Goal: Navigation & Orientation: Find specific page/section

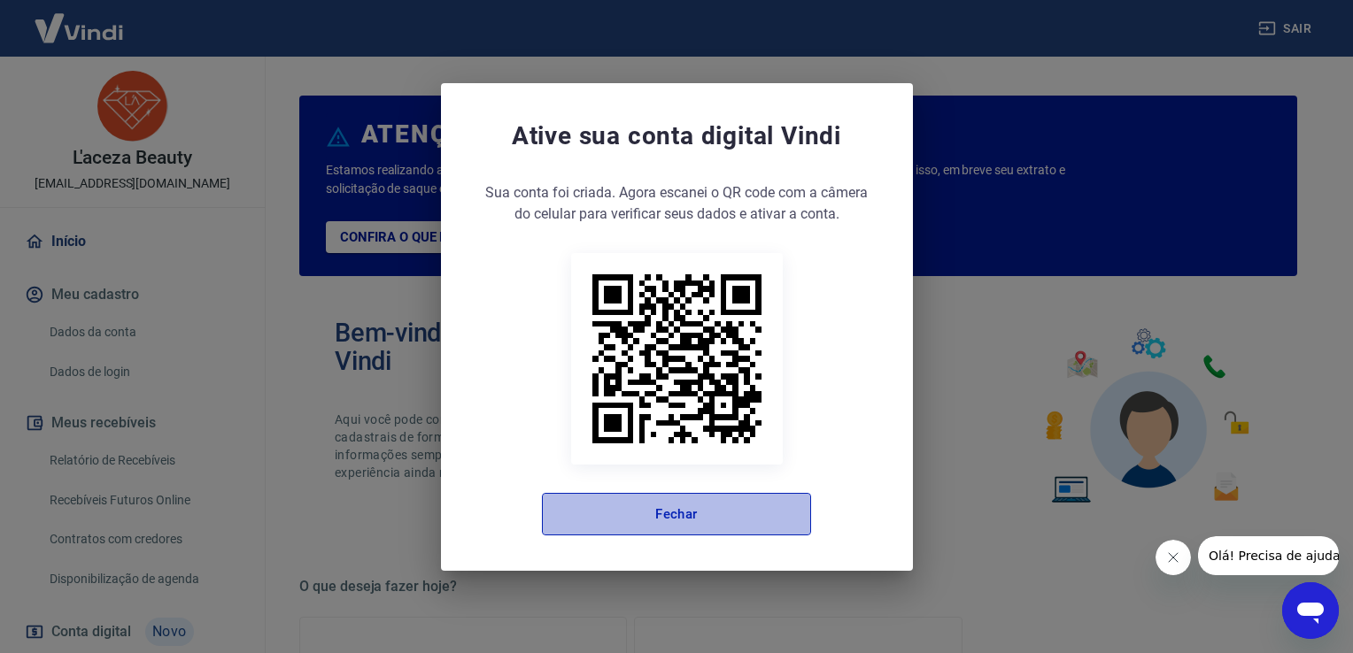
drag, startPoint x: 744, startPoint y: 511, endPoint x: 684, endPoint y: 416, distance: 111.8
click at [744, 509] on button "Fechar" at bounding box center [676, 514] width 269 height 42
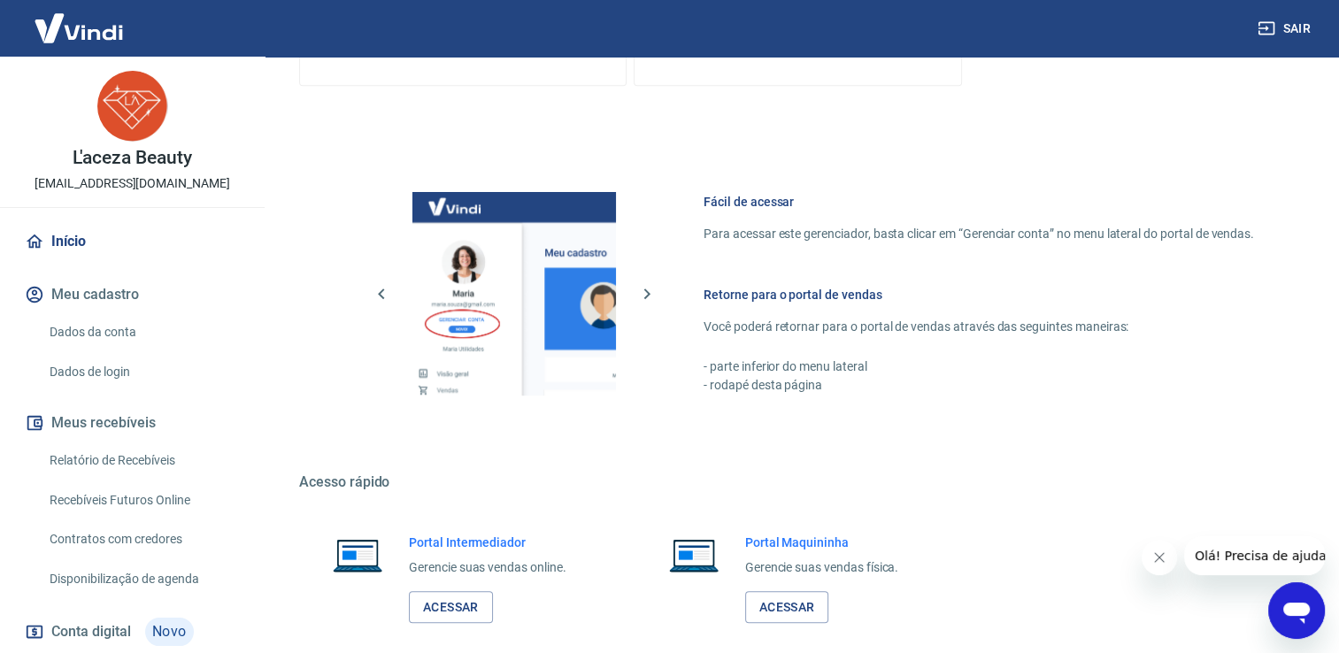
scroll to position [839, 0]
drag, startPoint x: 457, startPoint y: 600, endPoint x: 457, endPoint y: 590, distance: 9.7
click at [457, 598] on link "Acessar" at bounding box center [451, 608] width 84 height 33
